Goal: Check status: Check status

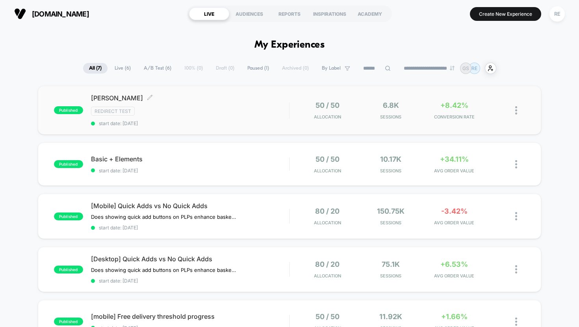
click at [232, 111] on div "Redirect Test" at bounding box center [190, 111] width 198 height 9
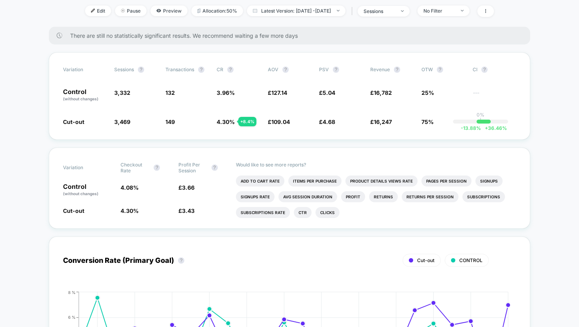
scroll to position [120, 0]
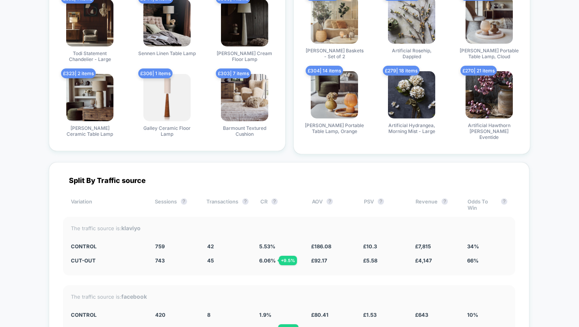
scroll to position [1916, 0]
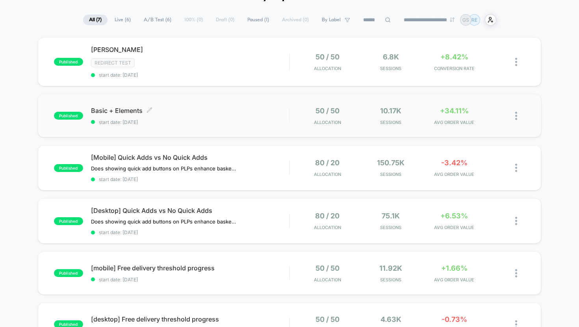
scroll to position [51, 0]
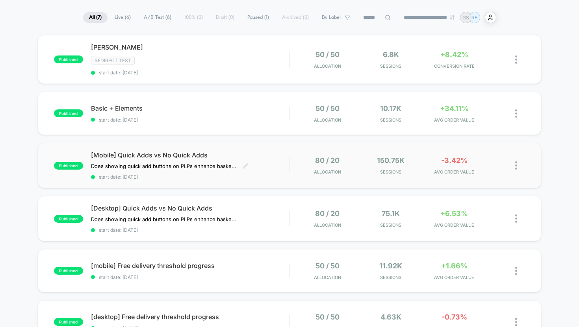
click at [260, 169] on div "[Mobile] Quick Adds vs No Quick Adds Does showing quick add buttons on PLPs enh…" at bounding box center [190, 165] width 198 height 29
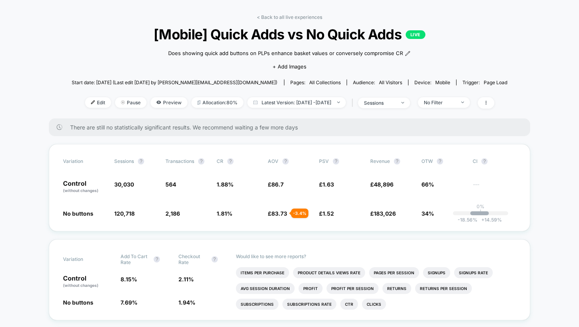
scroll to position [30, 0]
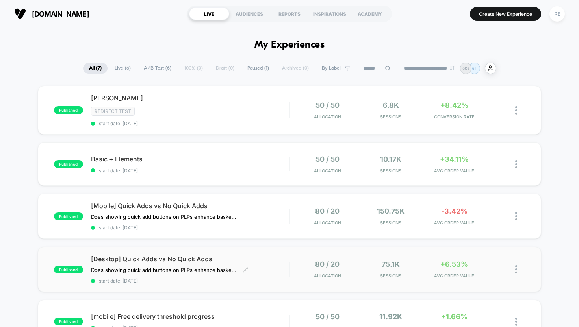
click at [250, 258] on span "[Desktop] Quick Adds vs No Quick Adds" at bounding box center [190, 259] width 198 height 8
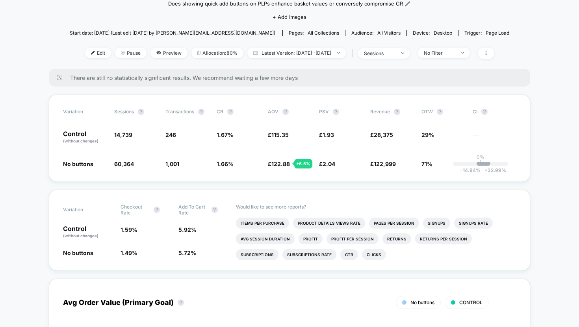
scroll to position [76, 0]
click at [153, 52] on span "Preview" at bounding box center [168, 53] width 37 height 11
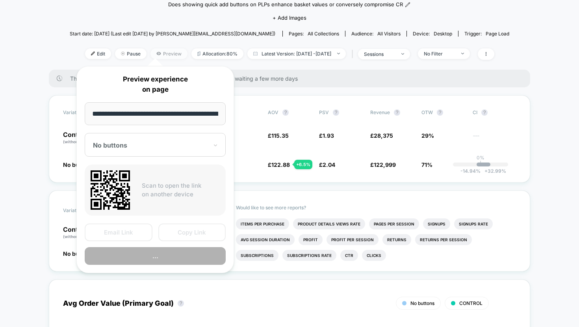
scroll to position [0, 67]
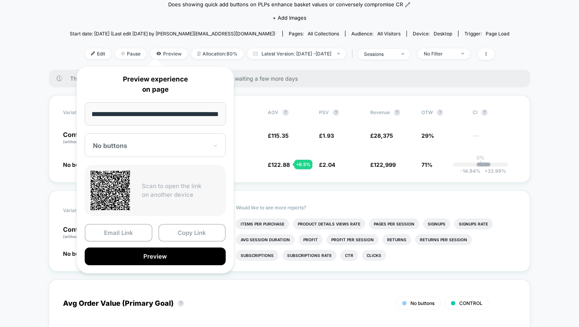
click at [210, 142] on div "No buttons" at bounding box center [155, 146] width 141 height 24
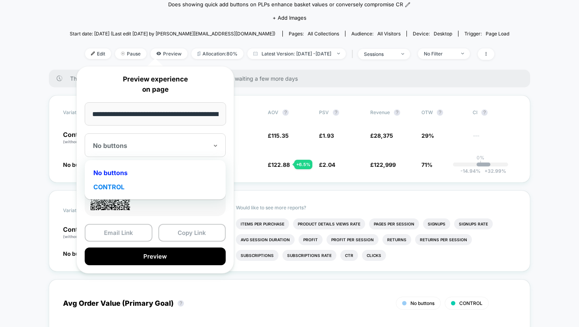
click at [157, 187] on div "CONTROL" at bounding box center [155, 187] width 133 height 14
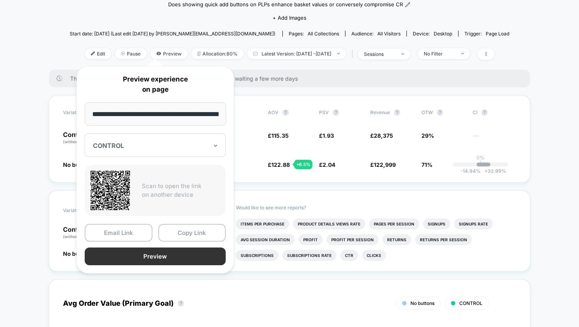
click at [163, 254] on button "Preview" at bounding box center [155, 257] width 141 height 18
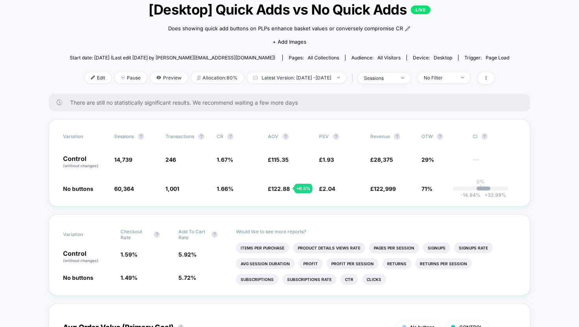
scroll to position [54, 0]
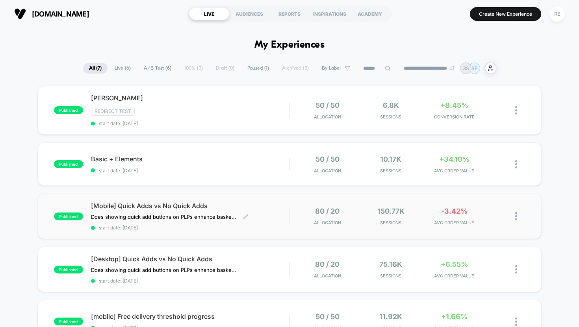
click at [267, 211] on div "[Mobile] Quick Adds vs No Quick Adds Does showing quick add buttons on PLPs enh…" at bounding box center [190, 216] width 198 height 29
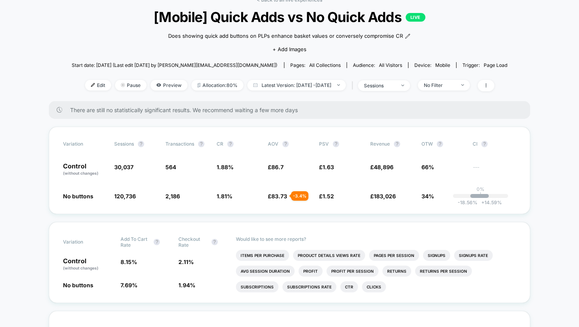
scroll to position [48, 0]
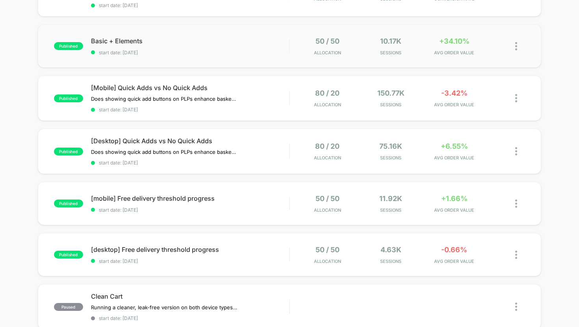
scroll to position [119, 0]
click at [204, 209] on span "start date: [DATE]" at bounding box center [190, 210] width 198 height 6
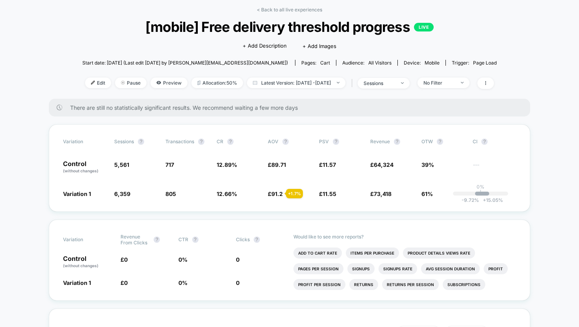
scroll to position [35, 0]
click at [155, 83] on span "Preview" at bounding box center [168, 82] width 37 height 11
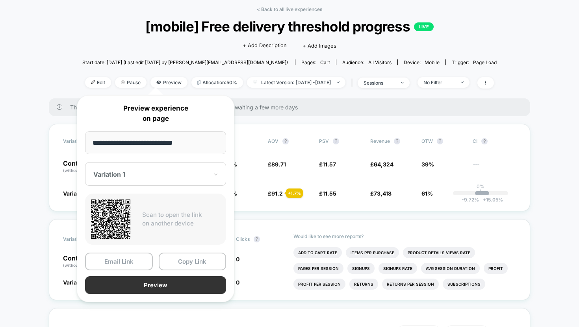
click at [156, 287] on button "Preview" at bounding box center [155, 285] width 141 height 18
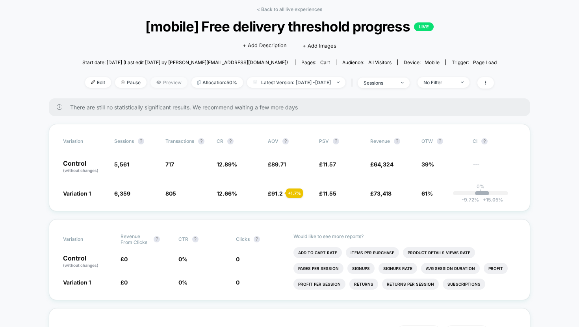
click at [154, 83] on span "Preview" at bounding box center [168, 82] width 37 height 11
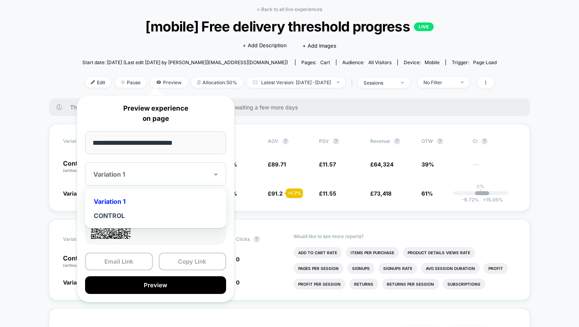
click at [136, 173] on div at bounding box center [150, 175] width 115 height 8
click at [145, 214] on div "CONTROL" at bounding box center [155, 216] width 133 height 14
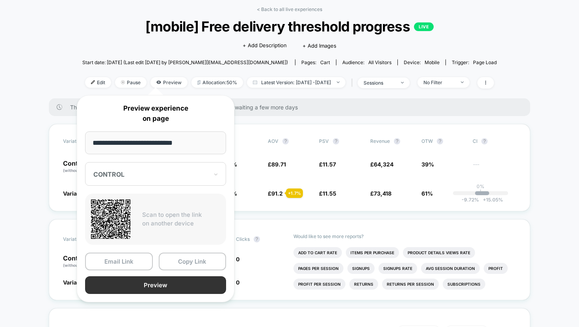
click at [166, 284] on button "Preview" at bounding box center [155, 285] width 141 height 18
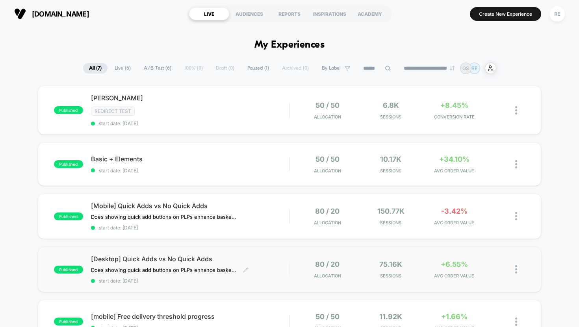
click at [254, 261] on span "[Desktop] Quick Adds vs No Quick Adds" at bounding box center [190, 259] width 198 height 8
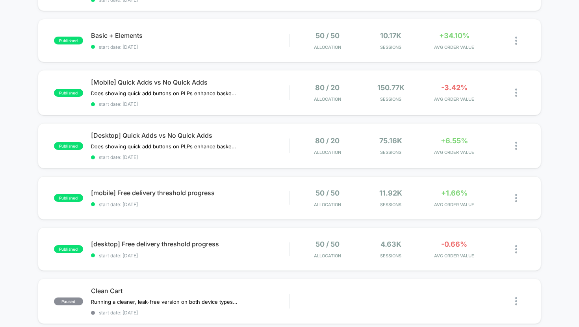
scroll to position [127, 0]
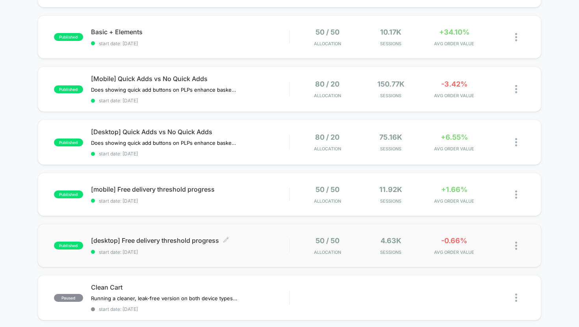
click at [230, 249] on span "start date: [DATE]" at bounding box center [190, 252] width 198 height 6
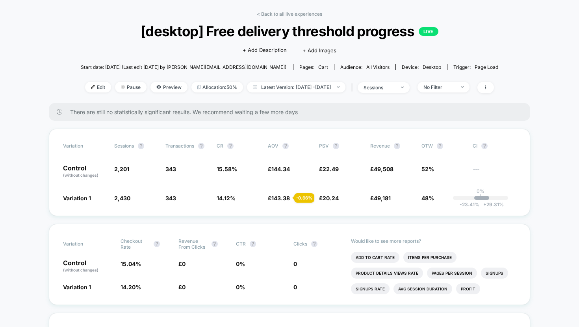
scroll to position [29, 0]
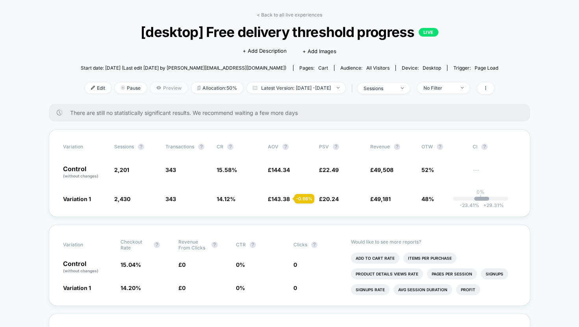
click at [152, 90] on span "Preview" at bounding box center [168, 88] width 37 height 11
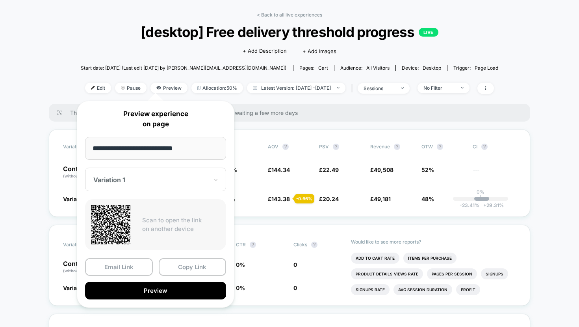
click at [142, 180] on div at bounding box center [150, 180] width 115 height 8
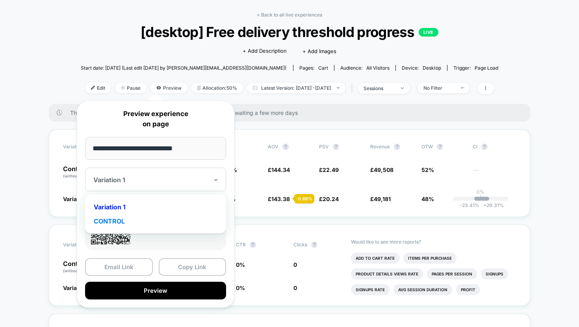
click at [152, 220] on div "CONTROL" at bounding box center [155, 221] width 133 height 14
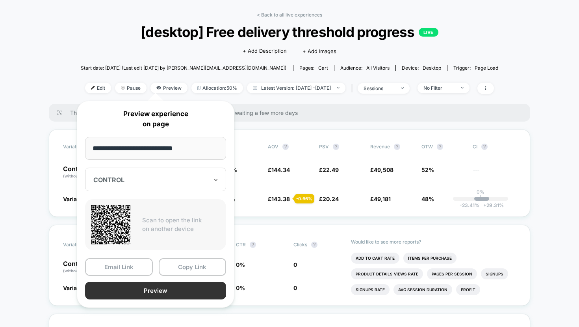
click at [166, 287] on button "Preview" at bounding box center [155, 291] width 141 height 18
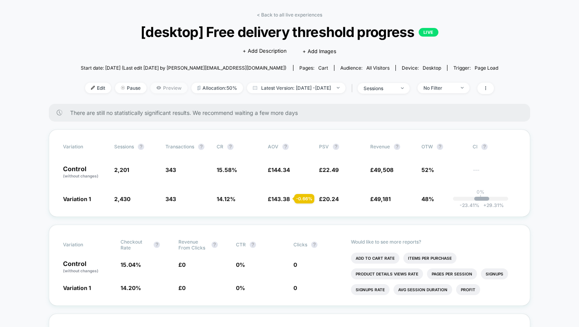
click at [160, 87] on span "Preview" at bounding box center [168, 88] width 37 height 11
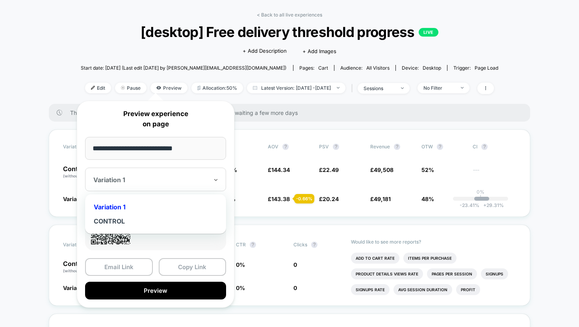
click at [150, 184] on div "Variation 1" at bounding box center [151, 179] width 117 height 9
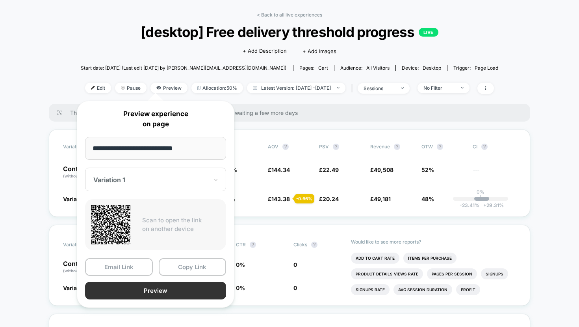
click at [161, 292] on button "Preview" at bounding box center [155, 291] width 141 height 18
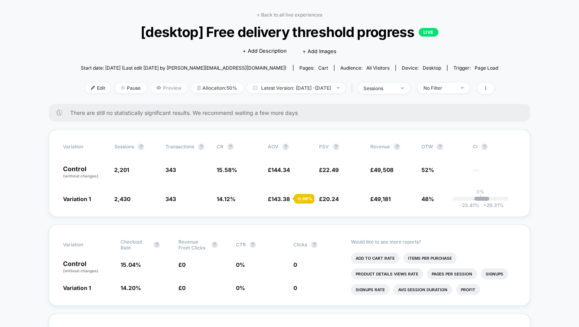
click at [155, 88] on span "Preview" at bounding box center [168, 88] width 37 height 11
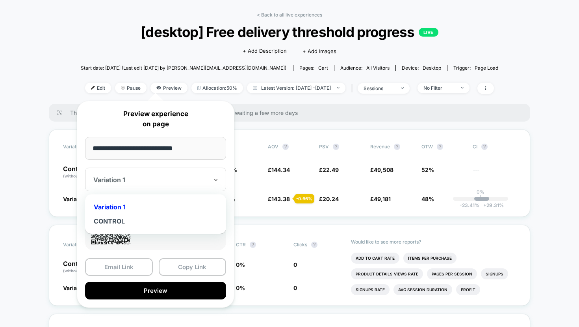
click at [145, 186] on div "Variation 1" at bounding box center [155, 180] width 141 height 24
click at [148, 223] on div "CONTROL" at bounding box center [155, 221] width 133 height 14
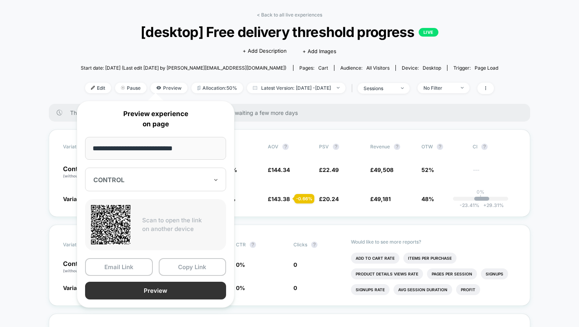
click at [150, 292] on button "Preview" at bounding box center [155, 291] width 141 height 18
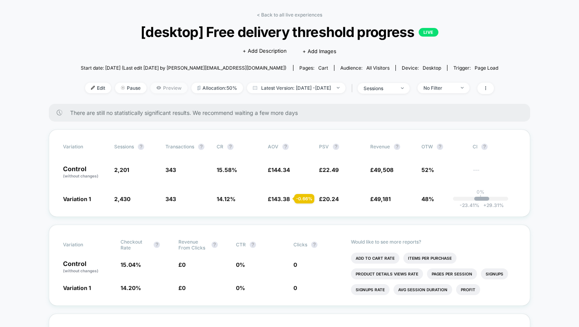
click at [150, 87] on span "Preview" at bounding box center [168, 88] width 37 height 11
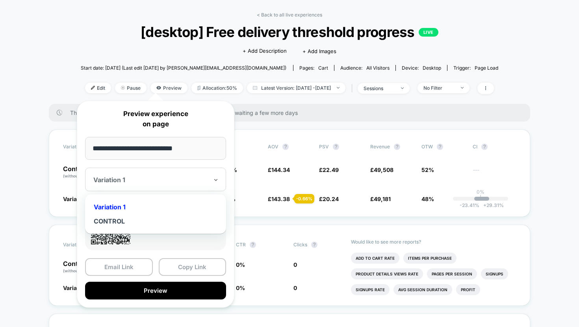
click at [155, 180] on div at bounding box center [150, 180] width 115 height 8
click at [150, 223] on div "CONTROL" at bounding box center [155, 221] width 133 height 14
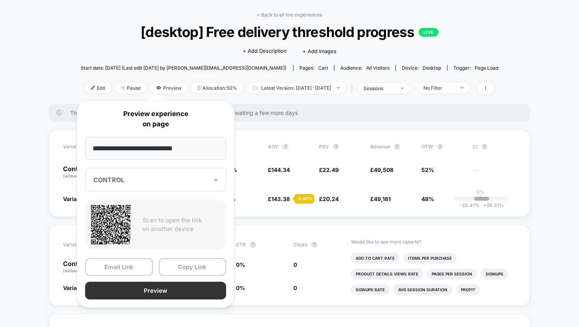
click at [176, 292] on button "Preview" at bounding box center [155, 291] width 141 height 18
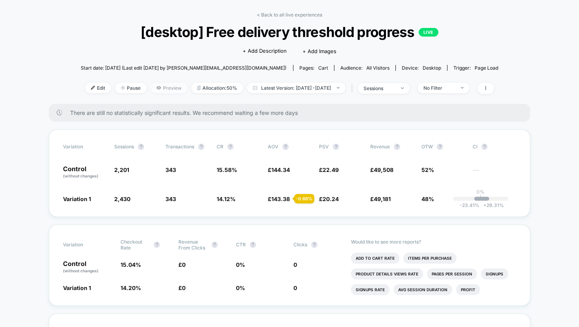
click at [153, 88] on span "Preview" at bounding box center [168, 88] width 37 height 11
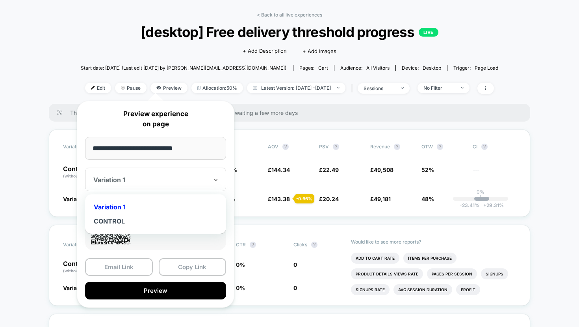
click at [172, 180] on div at bounding box center [150, 180] width 115 height 8
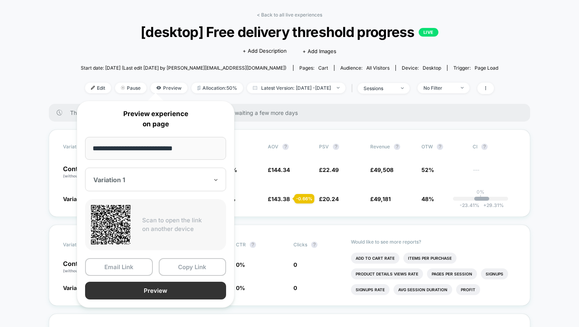
click at [161, 288] on button "Preview" at bounding box center [155, 291] width 141 height 18
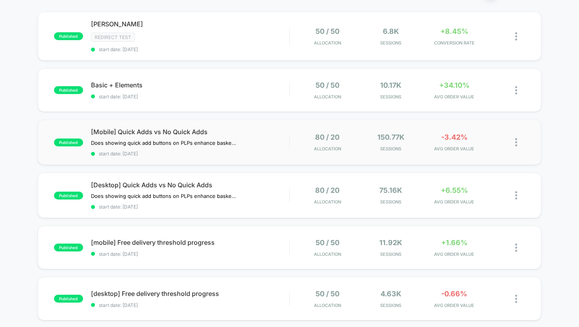
scroll to position [74, 0]
click at [198, 252] on span "start date: [DATE]" at bounding box center [190, 254] width 198 height 6
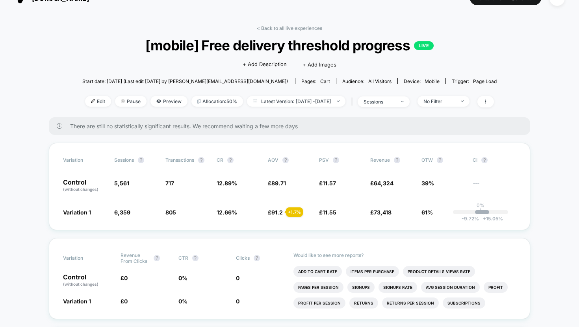
scroll to position [15, 0]
click at [162, 101] on span "Preview" at bounding box center [168, 101] width 37 height 11
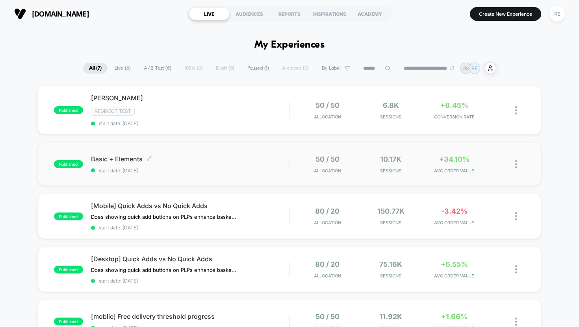
click at [181, 163] on div "Basic + Elements Click to edit experience details Click to edit experience deta…" at bounding box center [190, 164] width 198 height 19
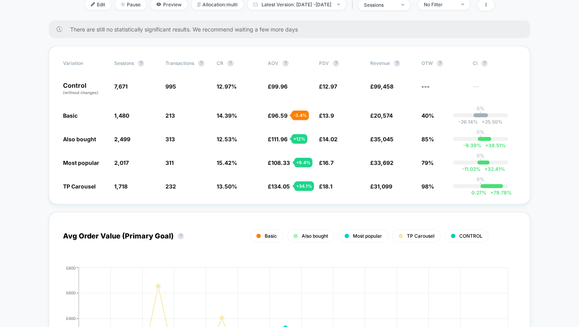
scroll to position [110, 0]
